Goal: Task Accomplishment & Management: Use online tool/utility

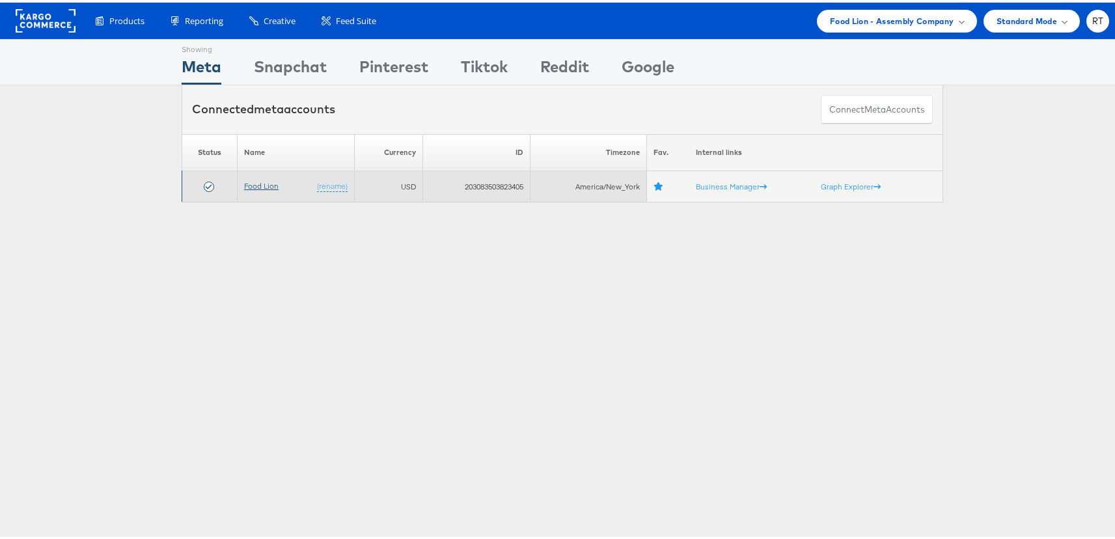
click at [254, 182] on link "Food Lion" at bounding box center [261, 183] width 34 height 10
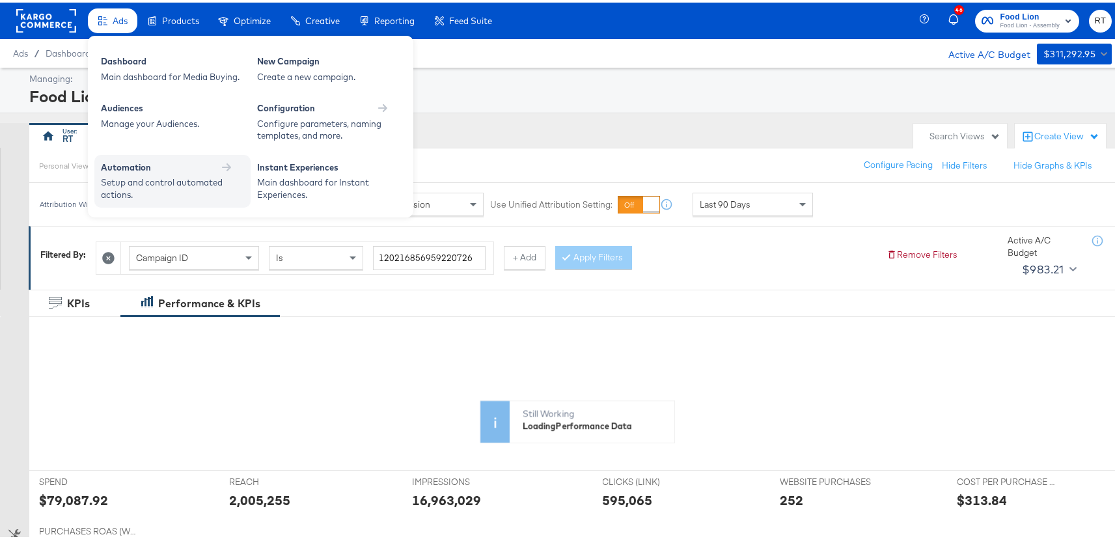
click at [109, 167] on div "Automation" at bounding box center [126, 165] width 50 height 12
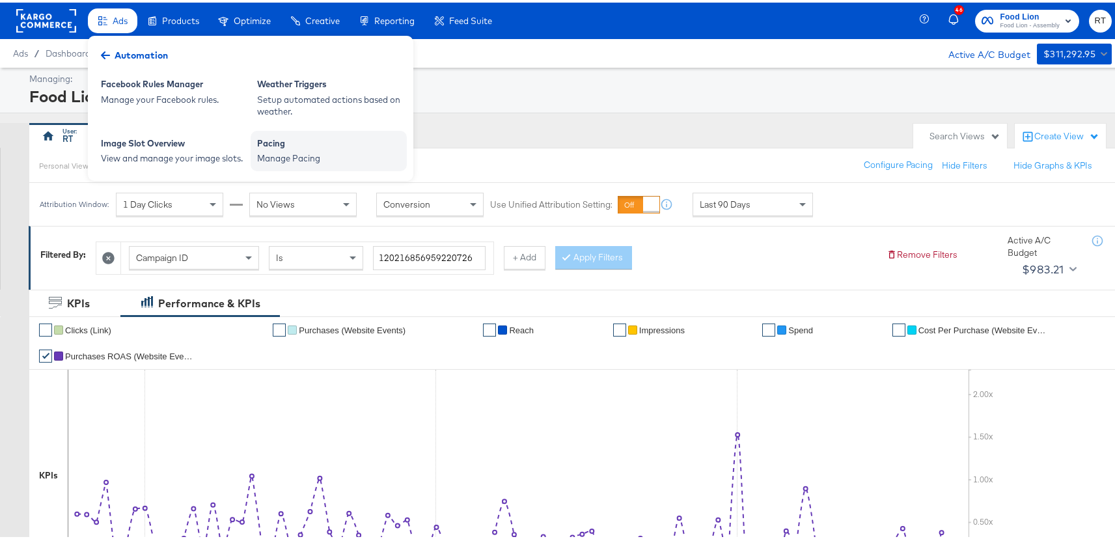
click at [303, 163] on div "Pacing Manage Pacing" at bounding box center [329, 148] width 156 height 40
click at [271, 148] on div "Pacing" at bounding box center [328, 143] width 143 height 16
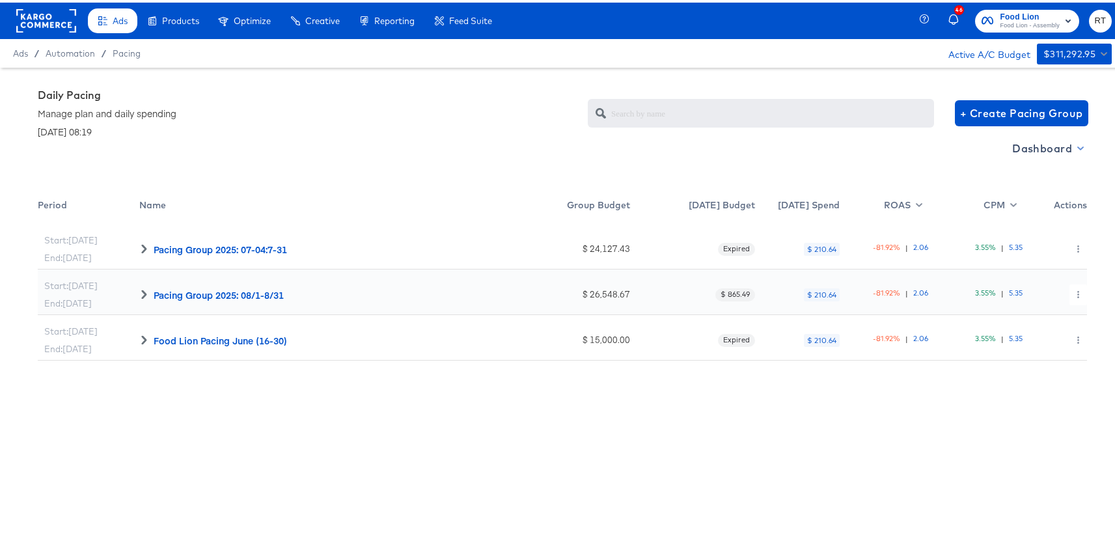
click at [1045, 147] on span "Dashboard" at bounding box center [1047, 146] width 70 height 18
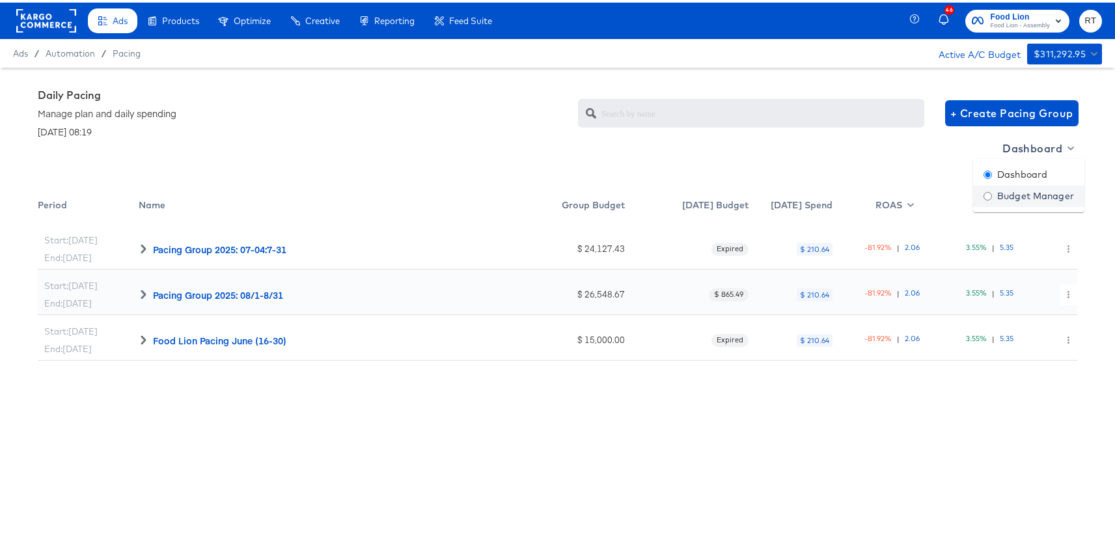
click at [1019, 201] on link "Budget Manager" at bounding box center [1028, 193] width 111 height 21
radio input "false"
radio input "true"
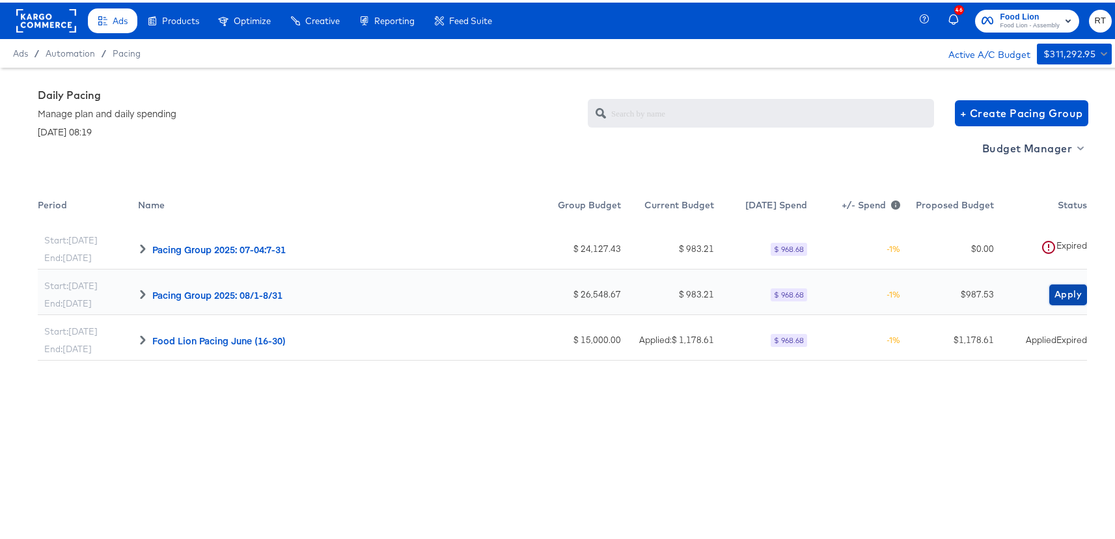
click at [1054, 295] on span "Apply" at bounding box center [1067, 292] width 27 height 16
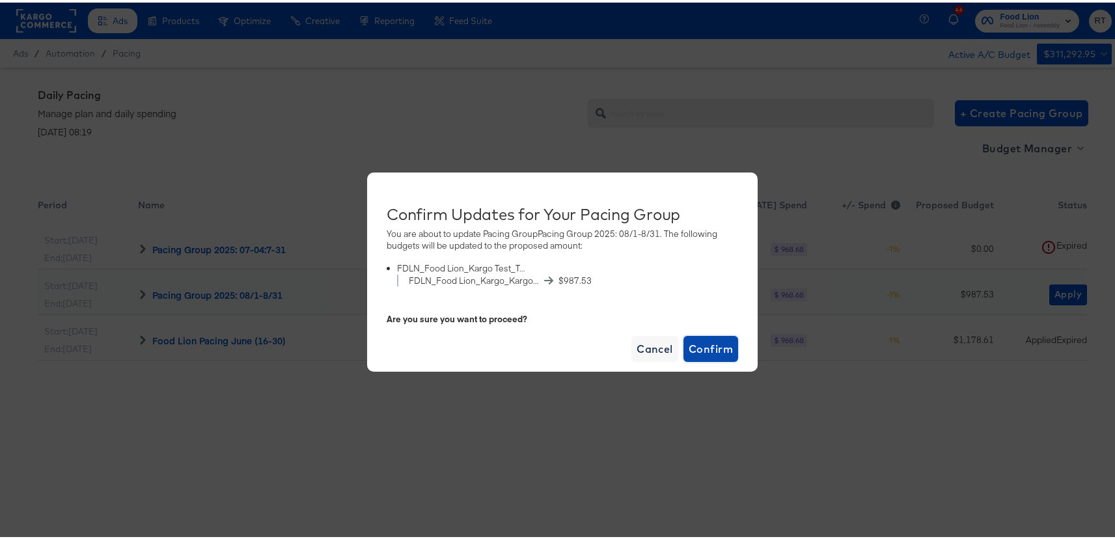
click at [703, 350] on span "Confirm" at bounding box center [711, 346] width 44 height 18
